Goal: Find contact information: Find contact information

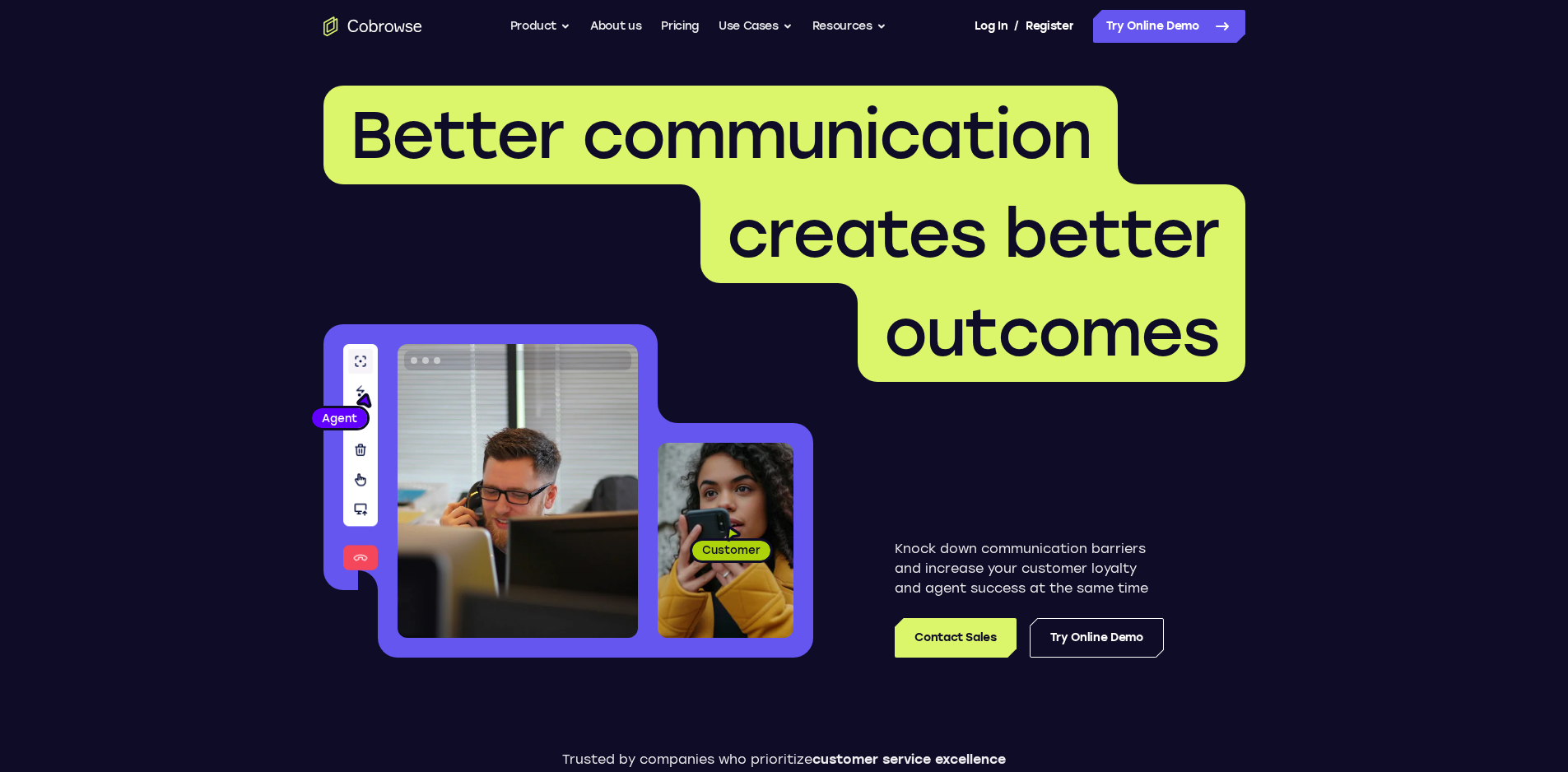
drag, startPoint x: 0, startPoint y: 0, endPoint x: 682, endPoint y: 29, distance: 682.6
click at [682, 29] on link "Pricing" at bounding box center [679, 26] width 38 height 33
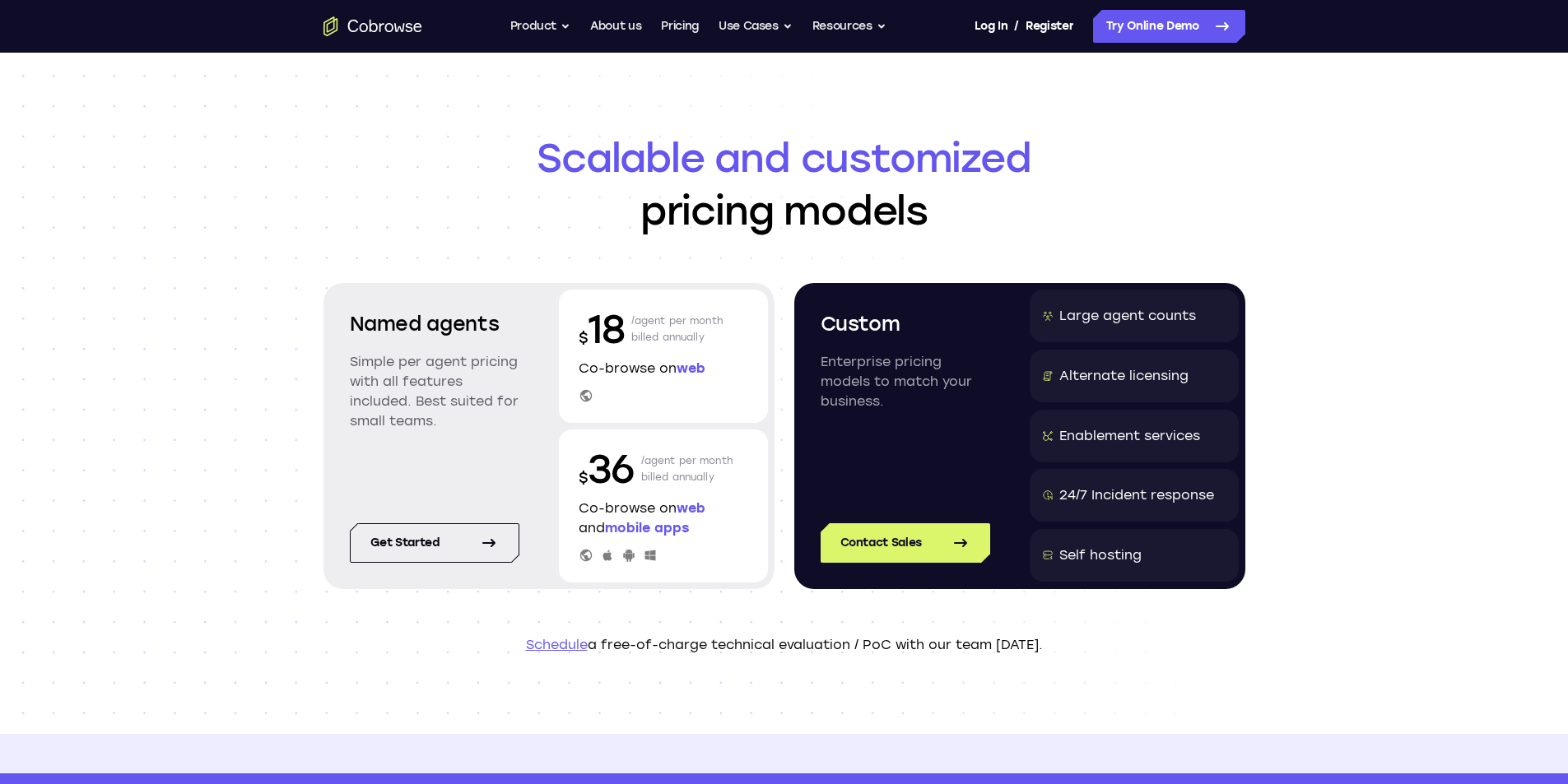
click at [545, 641] on link "Schedule" at bounding box center [556, 644] width 62 height 16
